Goal: Find specific page/section: Find specific page/section

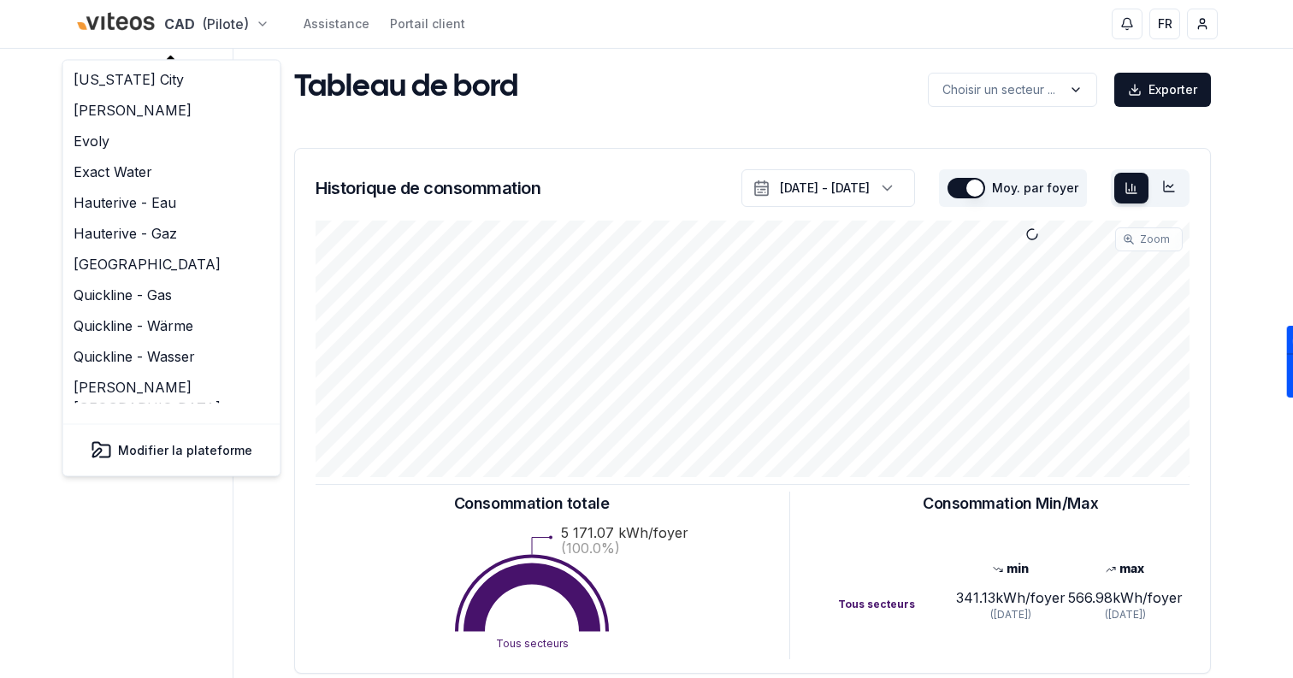
click at [196, 26] on html "CAD (Pilote) Assistance Portail client FR Sami Tableau de bord Réseaux de chale…" at bounding box center [646, 530] width 1293 height 1060
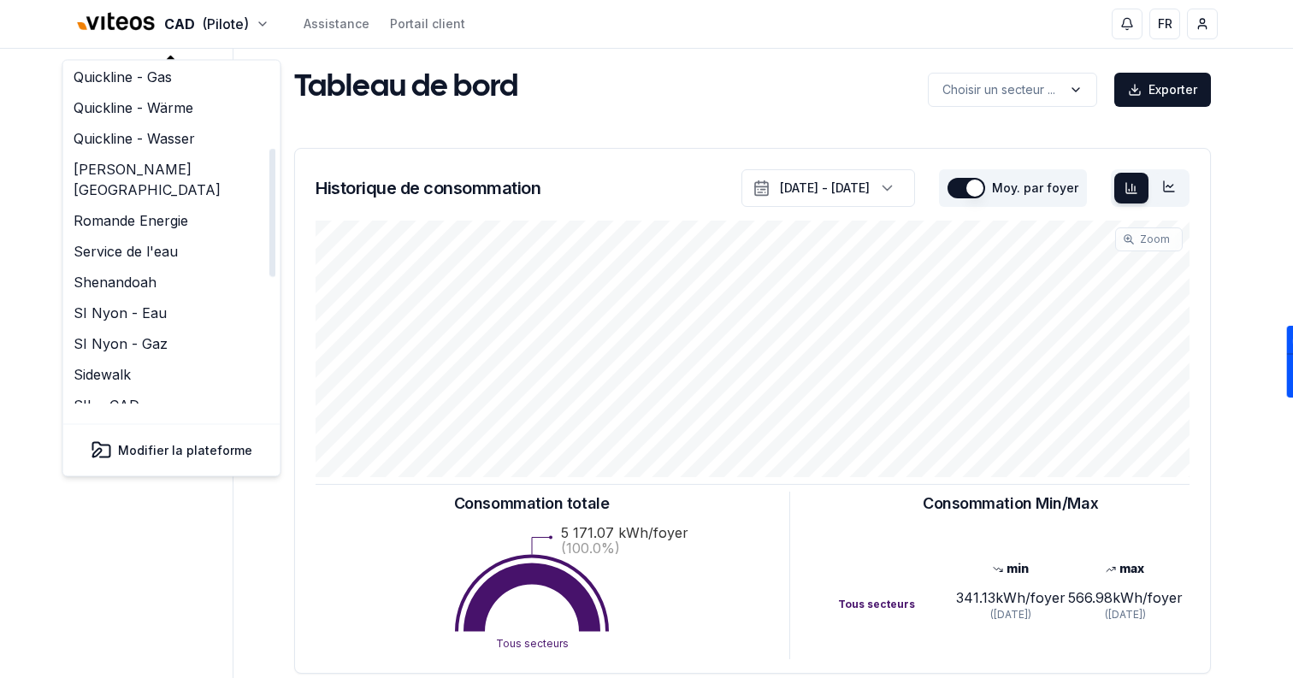
scroll to position [216, 0]
click at [210, 210] on link "Romande Energie" at bounding box center [172, 223] width 210 height 31
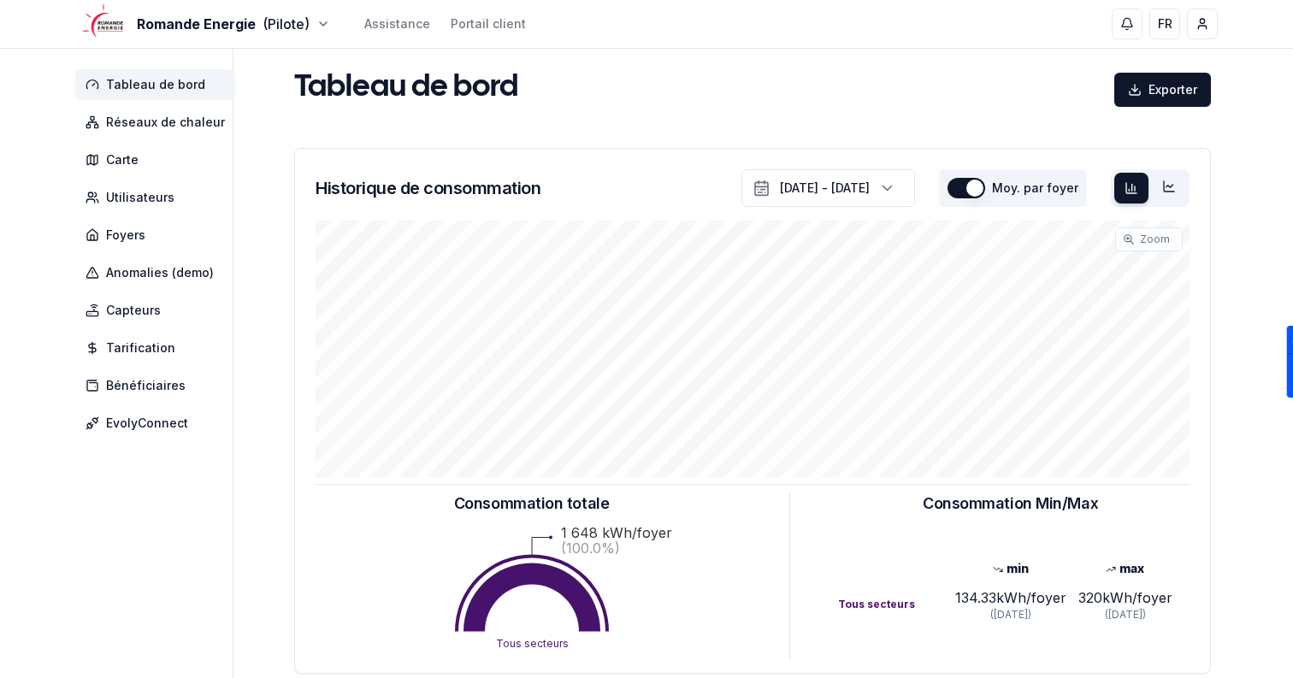
click at [251, 162] on div "Tableau de bord Réseaux de chaleur Carte Utilisateurs Foyers Anomalies (demo) C…" at bounding box center [646, 513] width 1197 height 928
click at [154, 124] on span "Réseaux de chaleur" at bounding box center [165, 122] width 119 height 17
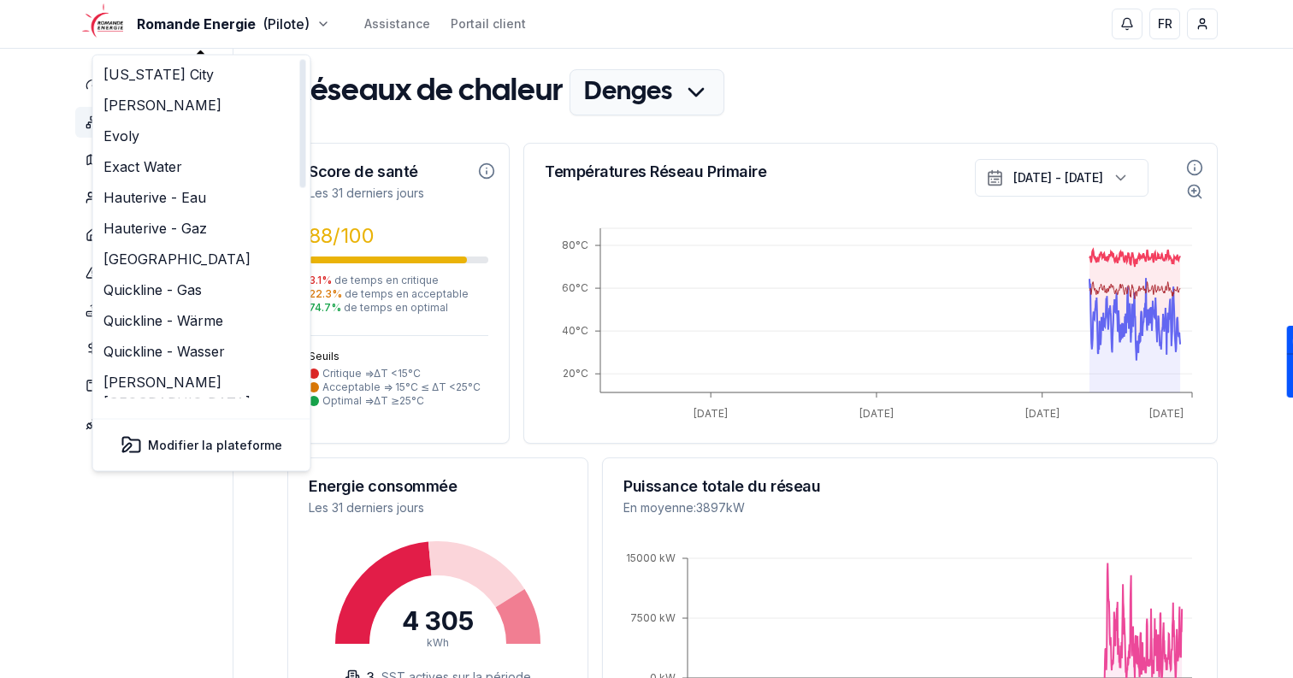
scroll to position [553, 0]
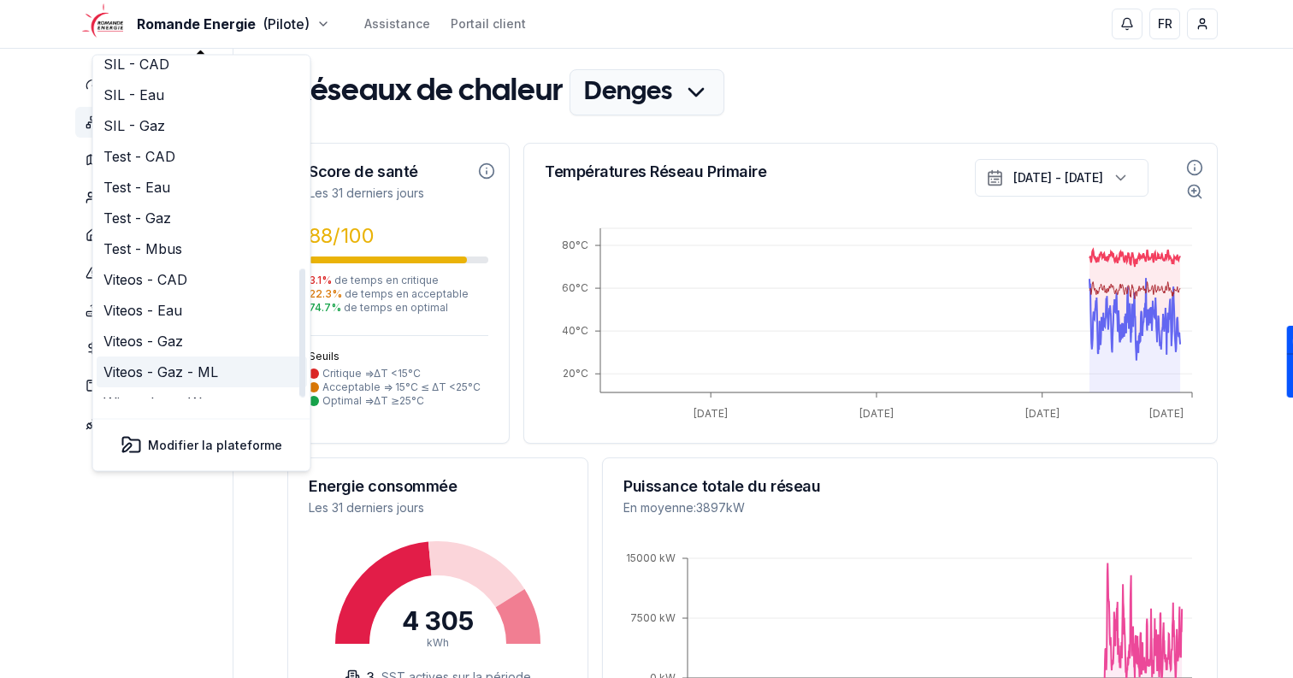
click at [198, 358] on link "Viteos - Gaz - ML" at bounding box center [202, 372] width 210 height 31
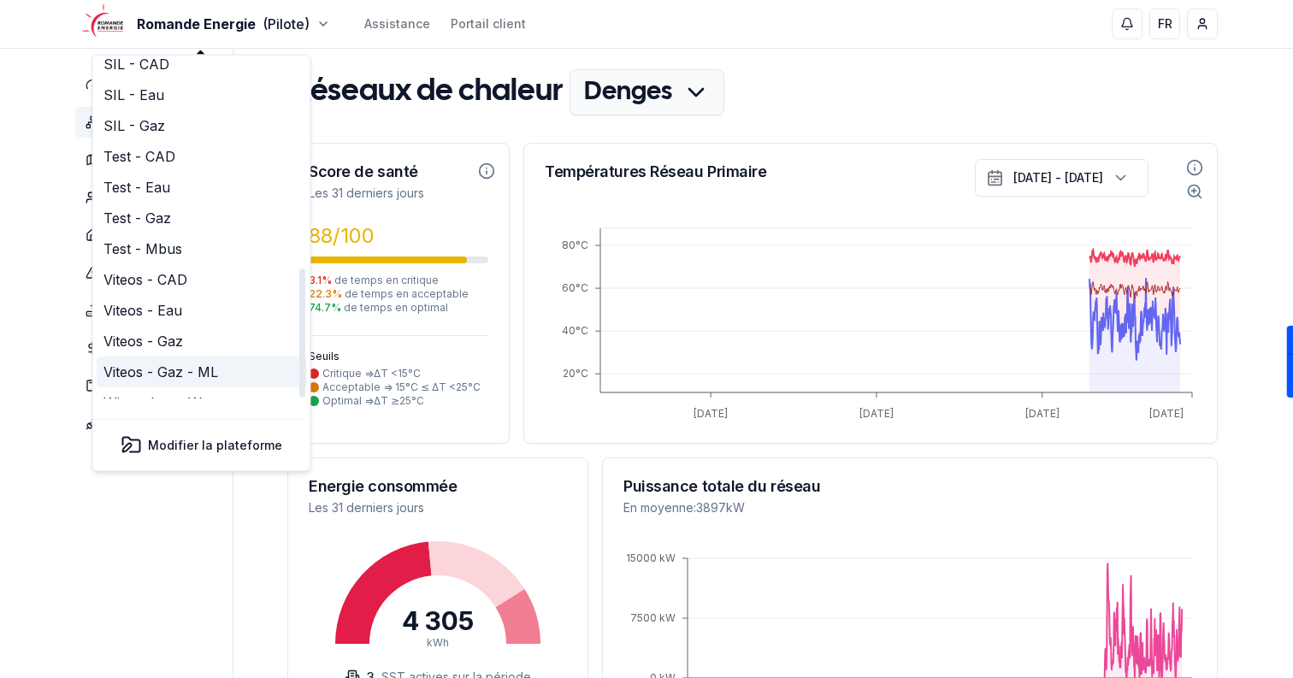
click at [195, 357] on link "Viteos - Gaz - ML" at bounding box center [202, 372] width 210 height 31
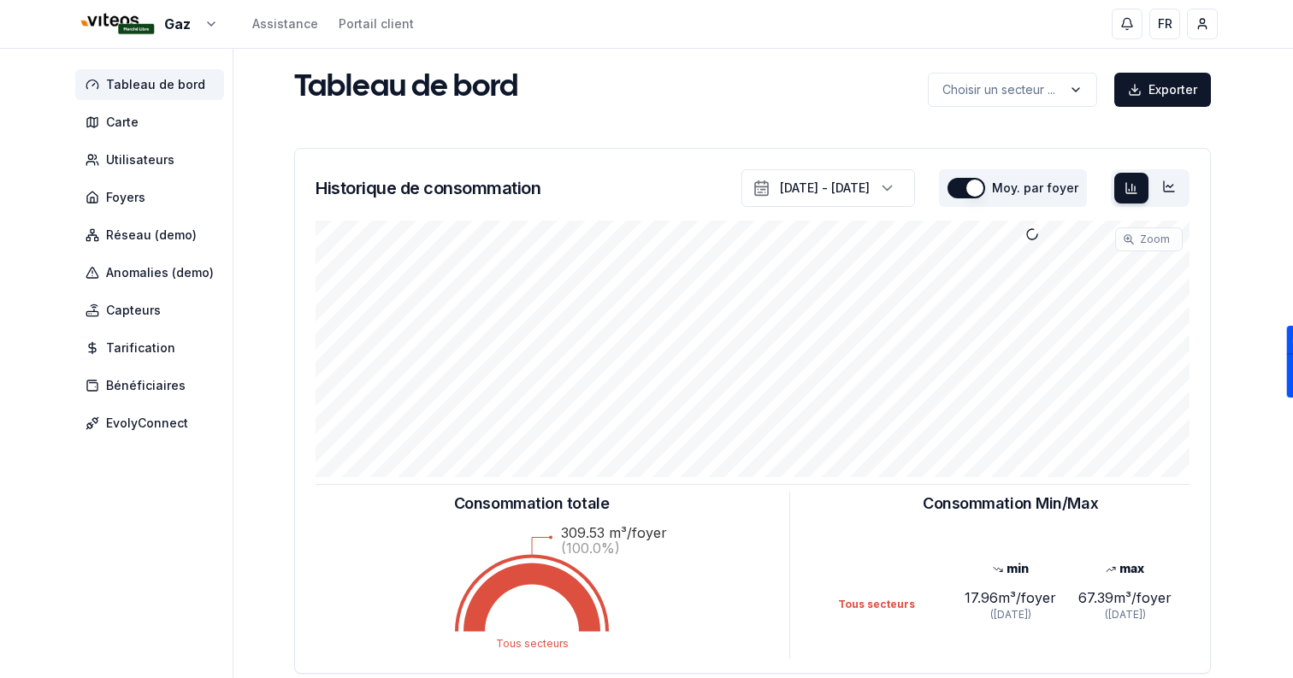
click at [176, 180] on nav "Tableau de bord Carte Utilisateurs Foyers Réseau (demo) Anomalies (demo) Capteu…" at bounding box center [153, 253] width 156 height 369
click at [176, 191] on span "Foyers" at bounding box center [149, 197] width 149 height 31
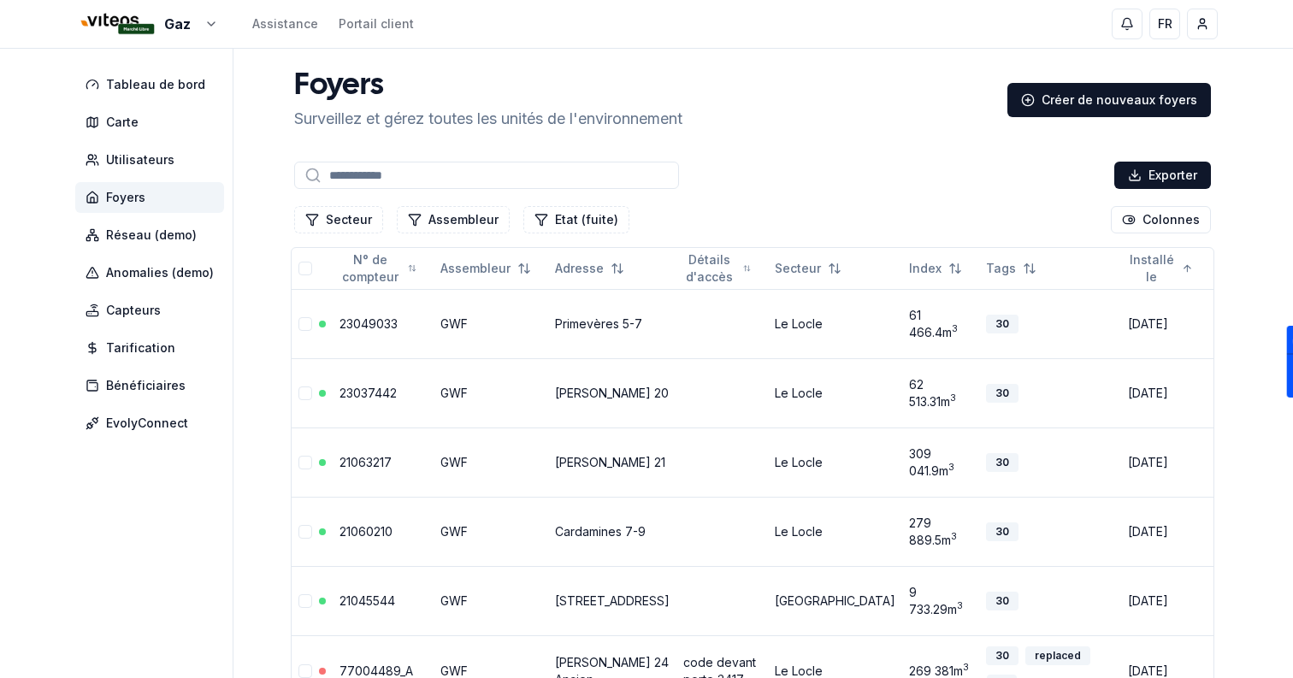
click at [466, 168] on input at bounding box center [486, 175] width 385 height 27
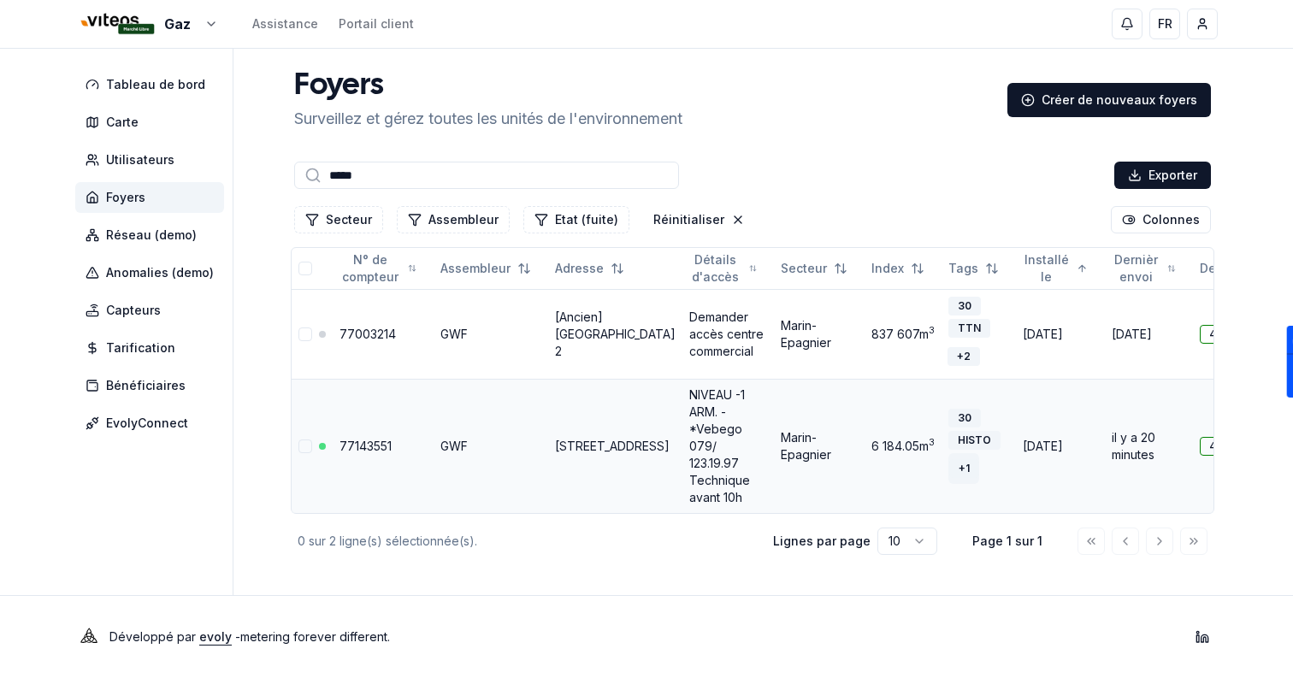
type input "*****"
click at [949, 464] on div "+ 1" at bounding box center [964, 468] width 30 height 19
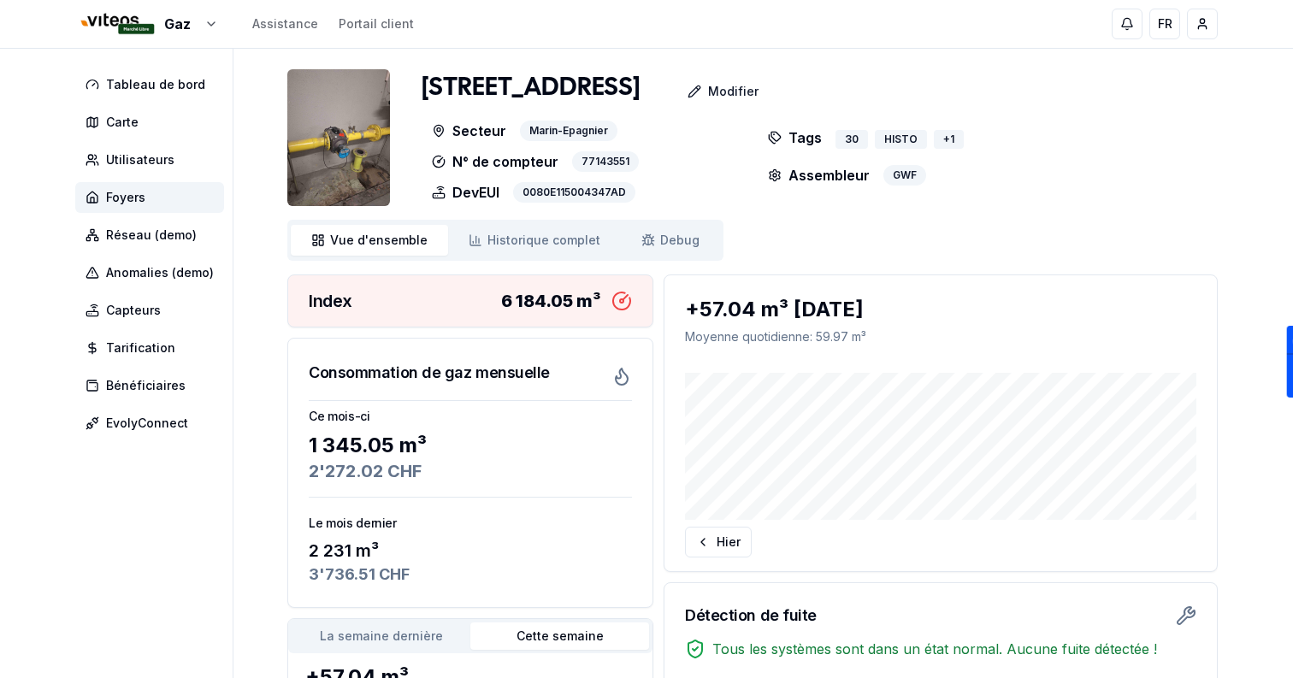
click at [352, 152] on img at bounding box center [338, 137] width 103 height 137
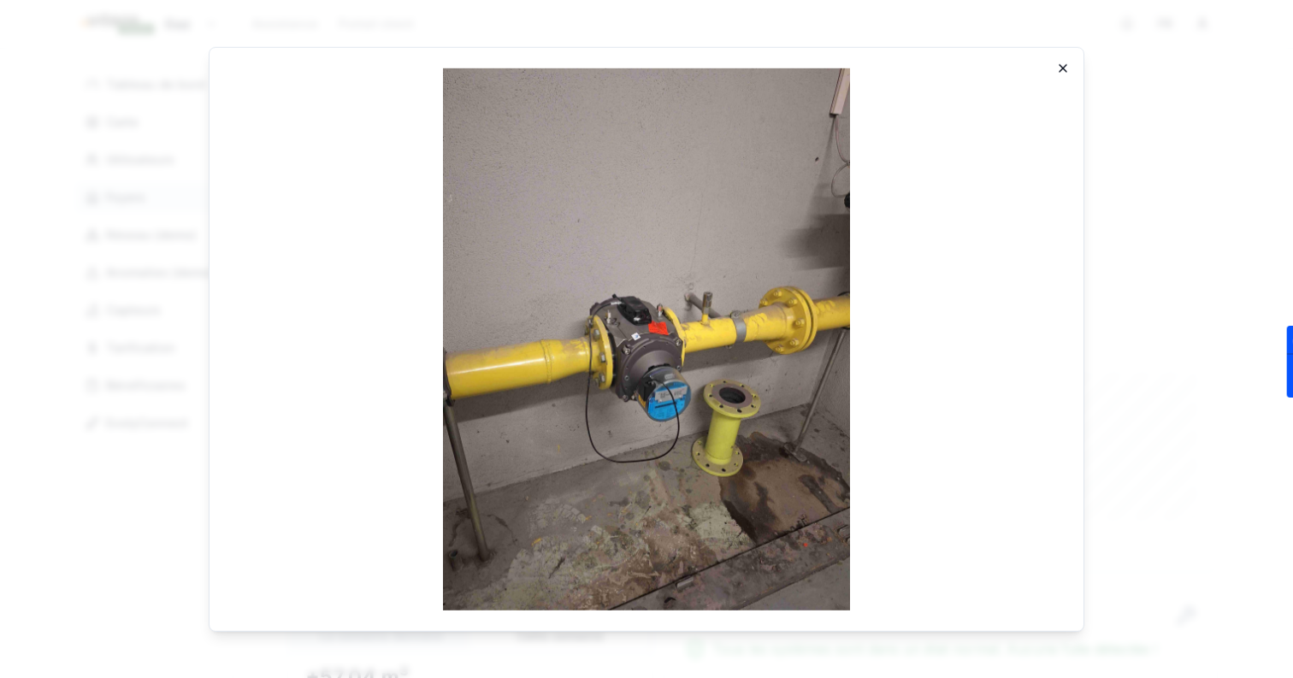
click at [1062, 68] on icon "button" at bounding box center [1063, 67] width 7 height 7
